Goal: Task Accomplishment & Management: Manage account settings

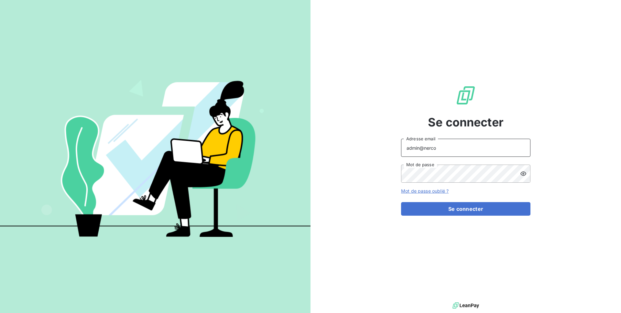
click at [437, 147] on input "admin@nerco" at bounding box center [465, 148] width 129 height 18
type input "[EMAIL_ADDRESS][DOMAIN_NAME]"
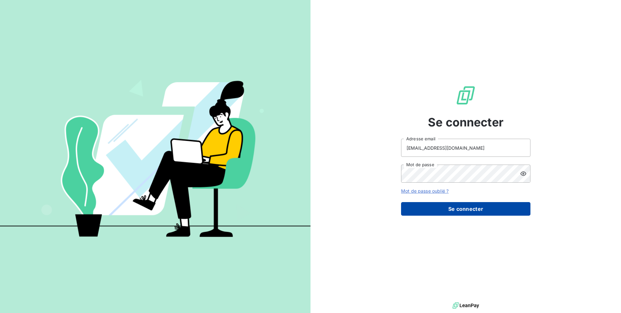
click at [465, 207] on button "Se connecter" at bounding box center [465, 209] width 129 height 14
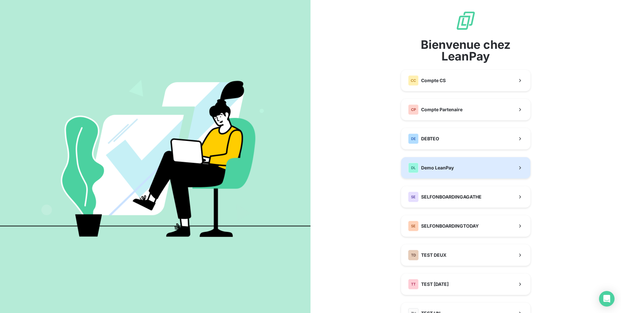
click at [436, 165] on span "Demo LeanPay" at bounding box center [437, 168] width 33 height 6
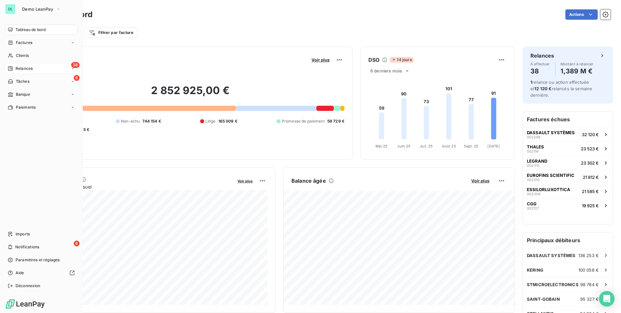
click at [30, 69] on span "Relances" at bounding box center [24, 69] width 17 height 6
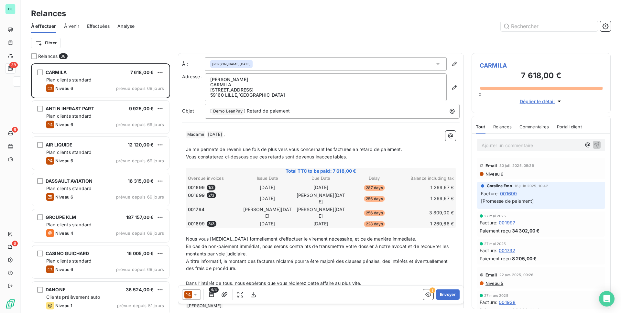
scroll to position [250, 139]
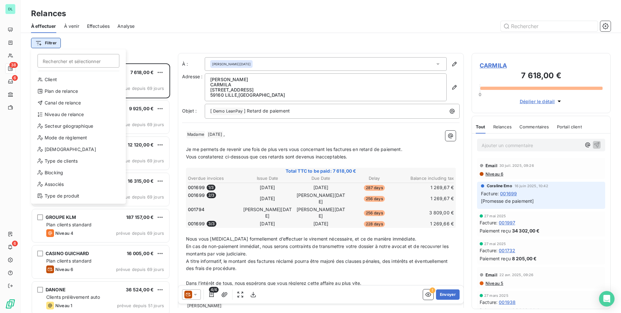
click at [49, 46] on html "DL 38 6 6 Relances À effectuer À venir Effectuées Analyse Filtrer Rechercher et…" at bounding box center [310, 156] width 621 height 313
click at [58, 184] on div "Associés" at bounding box center [79, 184] width 90 height 10
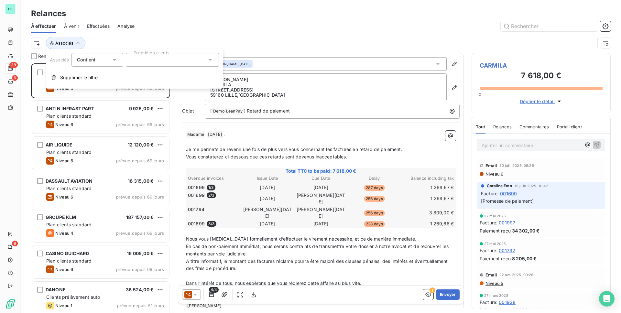
click at [156, 49] on div "Associés Contient is Propriétés clients Supprimer le filtre" at bounding box center [134, 68] width 177 height 39
click at [155, 55] on div at bounding box center [172, 60] width 93 height 14
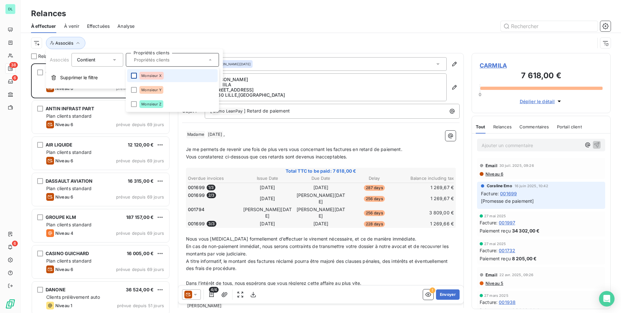
click at [135, 75] on div at bounding box center [134, 76] width 6 height 6
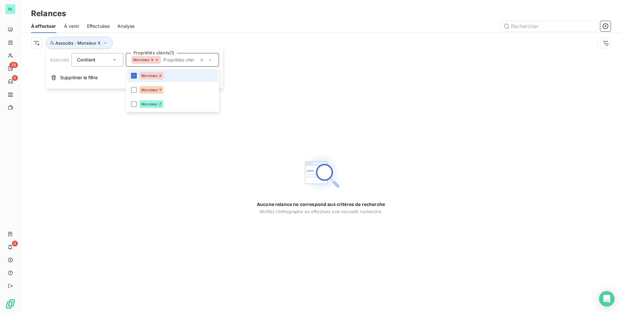
click at [131, 73] on li "Monsieur X" at bounding box center [172, 75] width 91 height 13
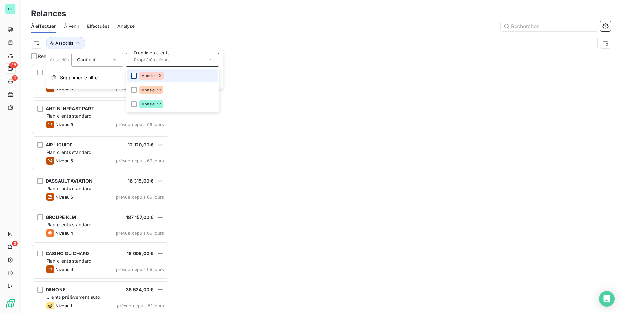
scroll to position [250, 139]
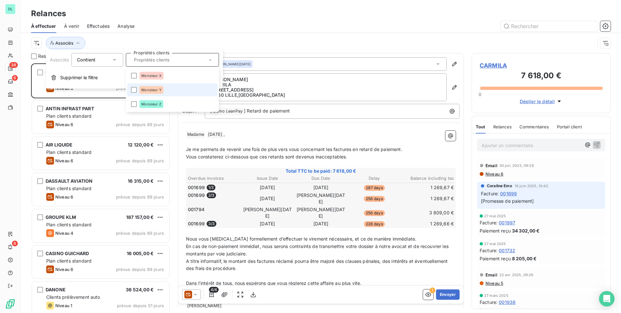
click at [133, 86] on li "Monsieur Y" at bounding box center [172, 90] width 91 height 13
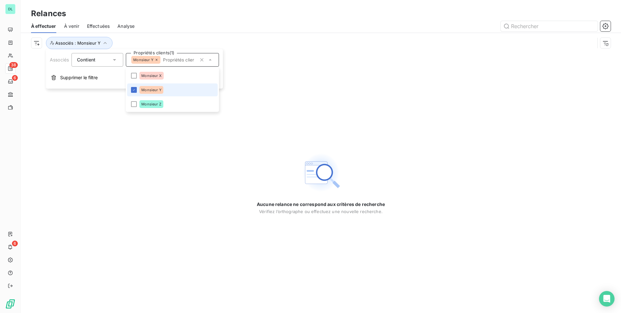
click at [134, 86] on li "Monsieur Y" at bounding box center [172, 90] width 91 height 13
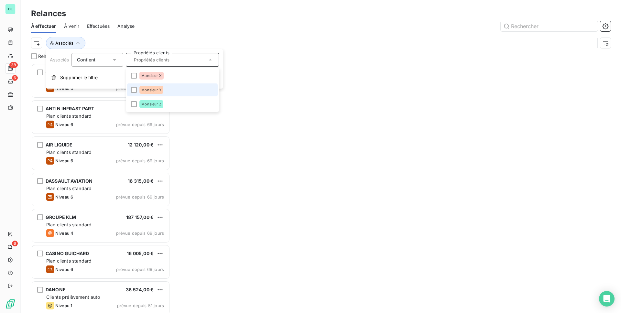
scroll to position [250, 139]
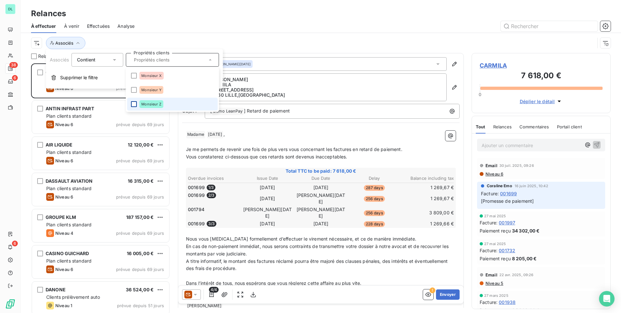
click at [135, 104] on div at bounding box center [134, 104] width 6 height 6
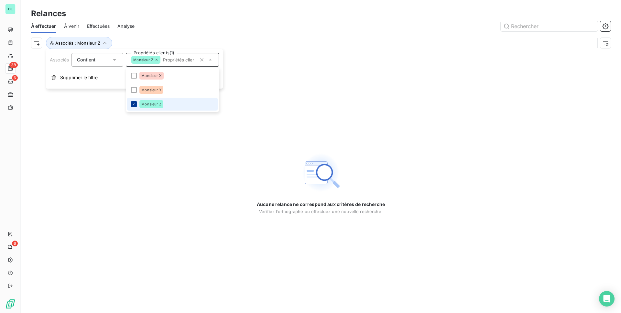
click at [135, 104] on icon at bounding box center [134, 104] width 4 height 4
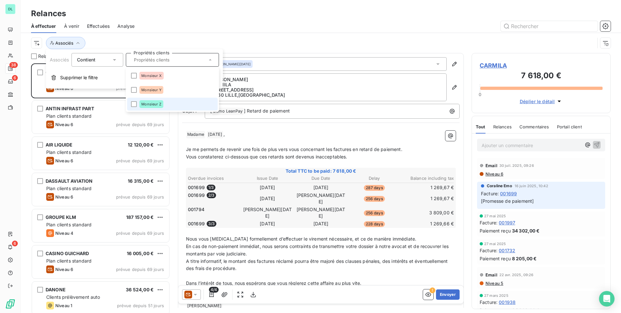
scroll to position [250, 139]
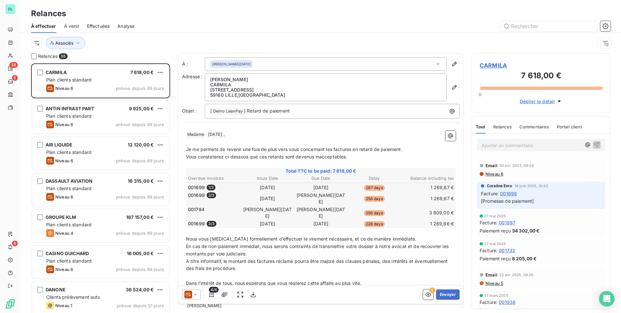
click at [128, 39] on div "Associés" at bounding box center [313, 43] width 564 height 12
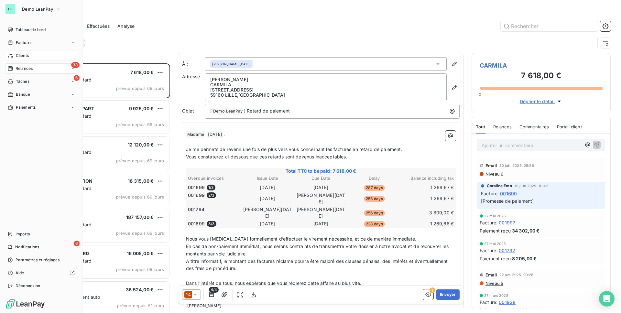
click at [22, 51] on div "Clients" at bounding box center [41, 55] width 72 height 10
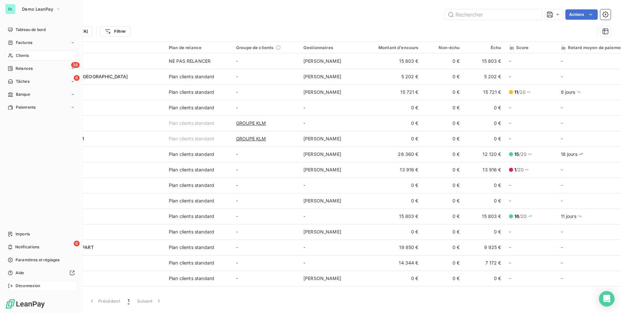
click at [13, 284] on div "Déconnexion" at bounding box center [41, 286] width 72 height 10
